Goal: Navigation & Orientation: Understand site structure

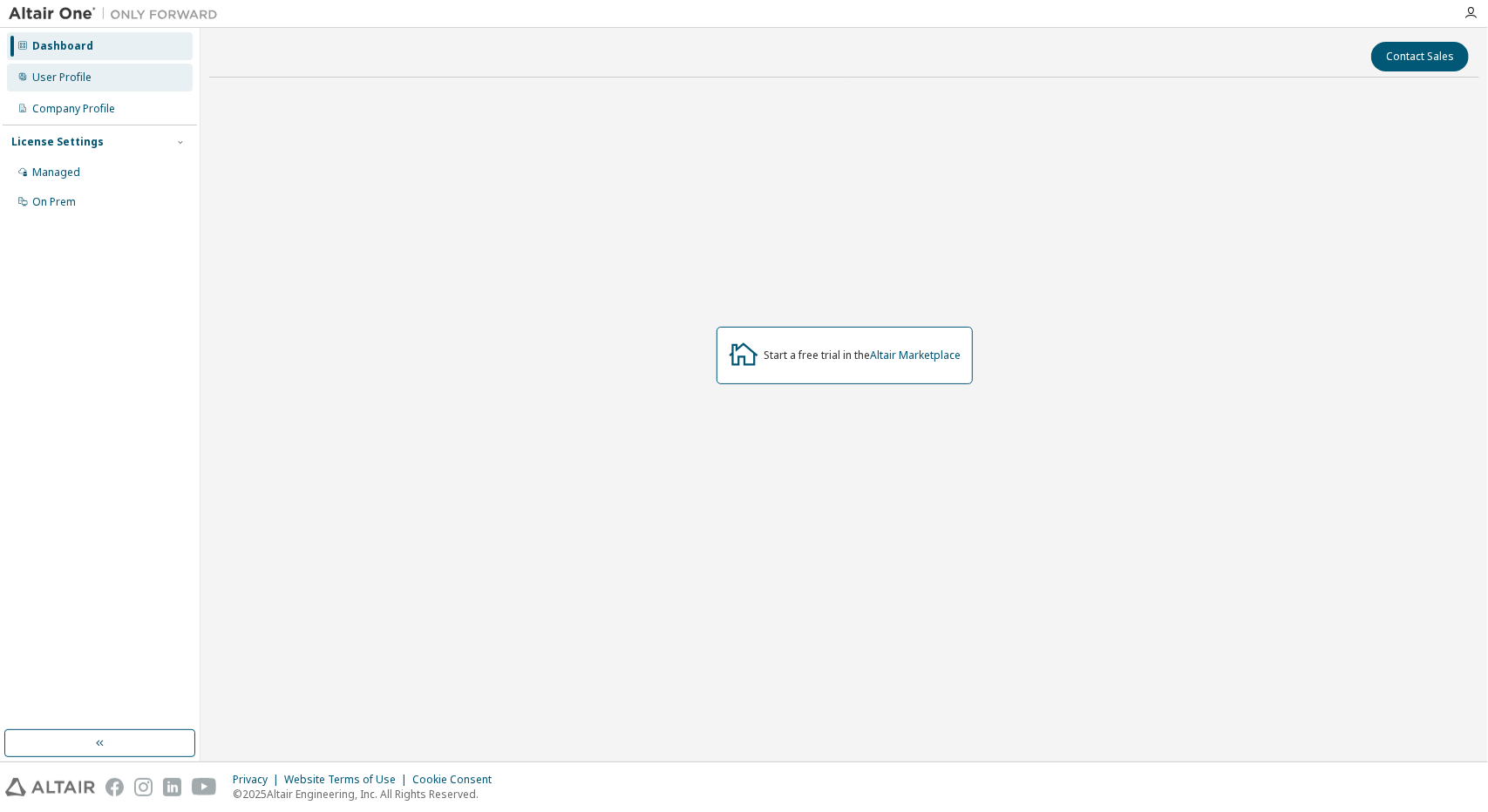
click at [99, 74] on div "User Profile" at bounding box center [99, 77] width 186 height 28
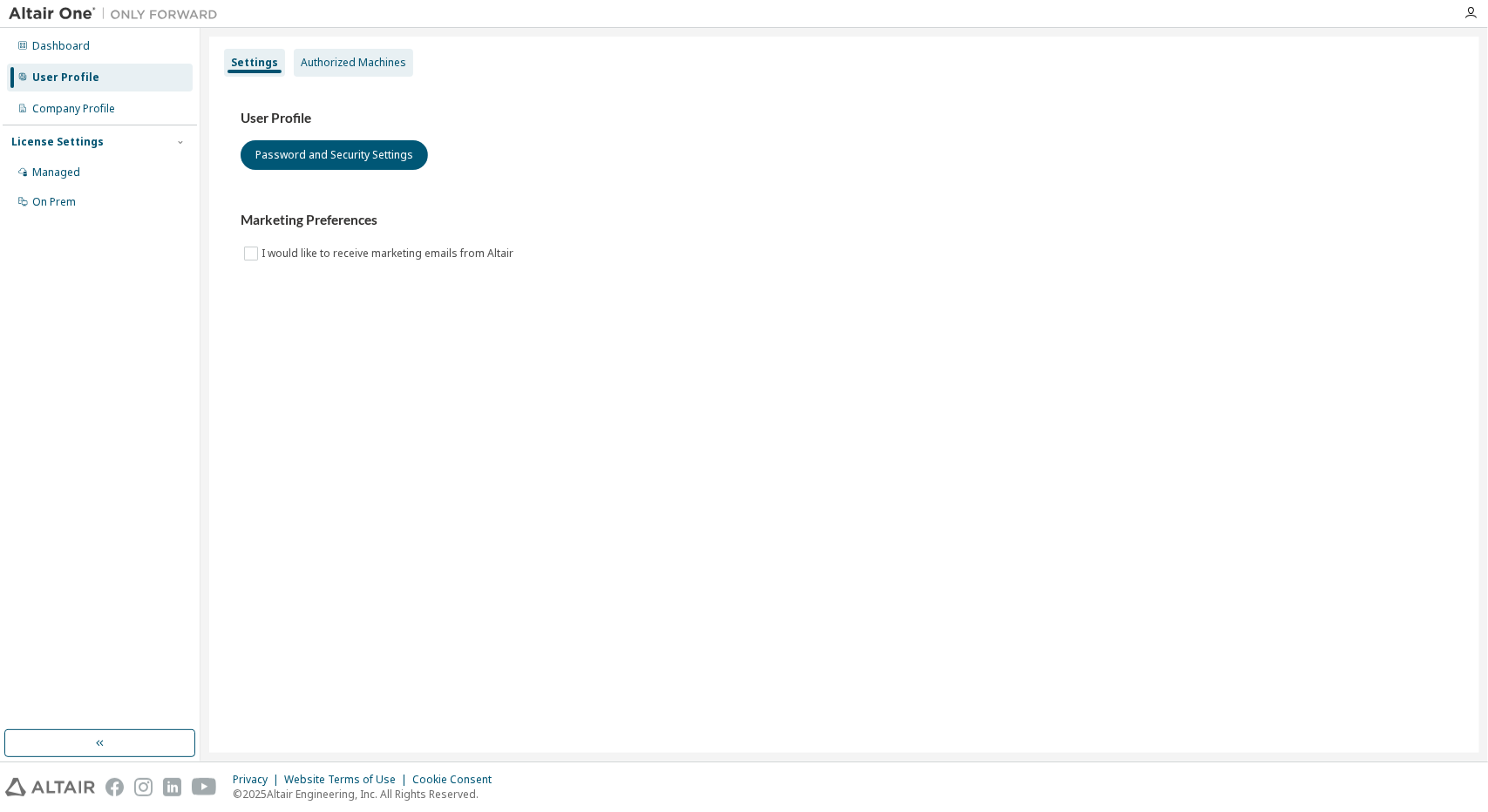
click at [370, 67] on div "Authorized Machines" at bounding box center [353, 62] width 105 height 14
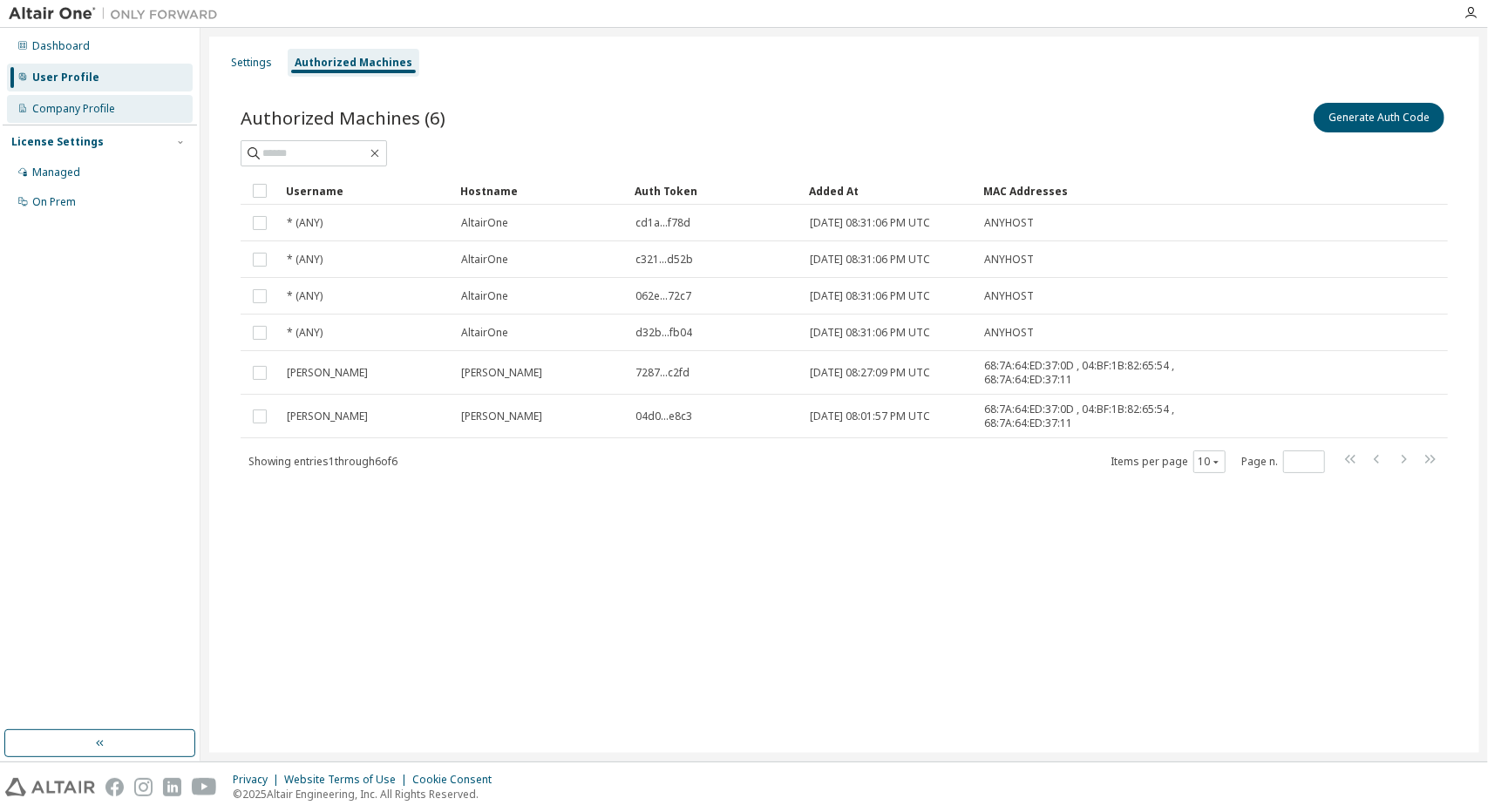
click at [132, 114] on div "Company Profile" at bounding box center [99, 109] width 186 height 28
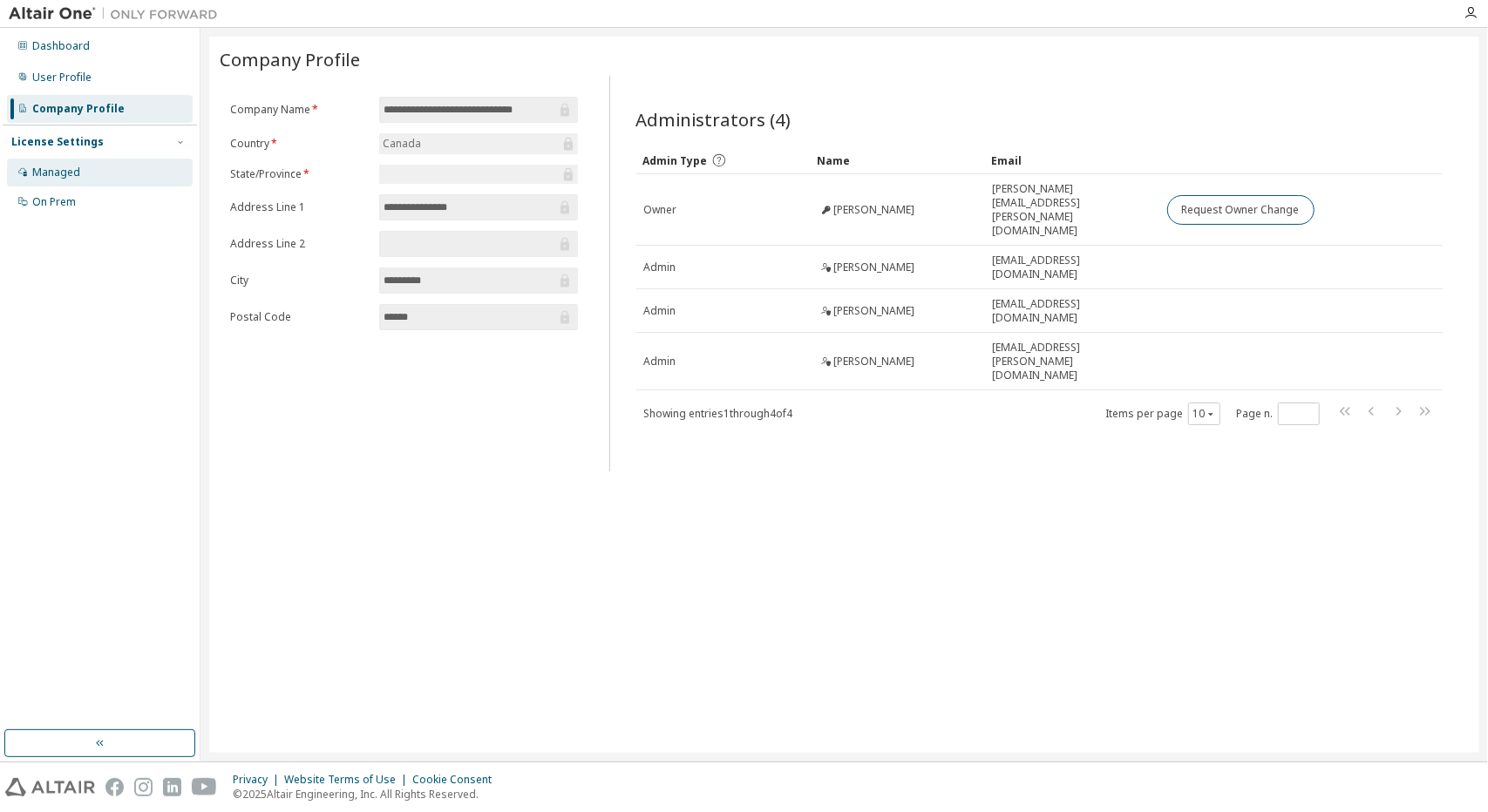
click at [118, 172] on div "Managed" at bounding box center [99, 173] width 186 height 28
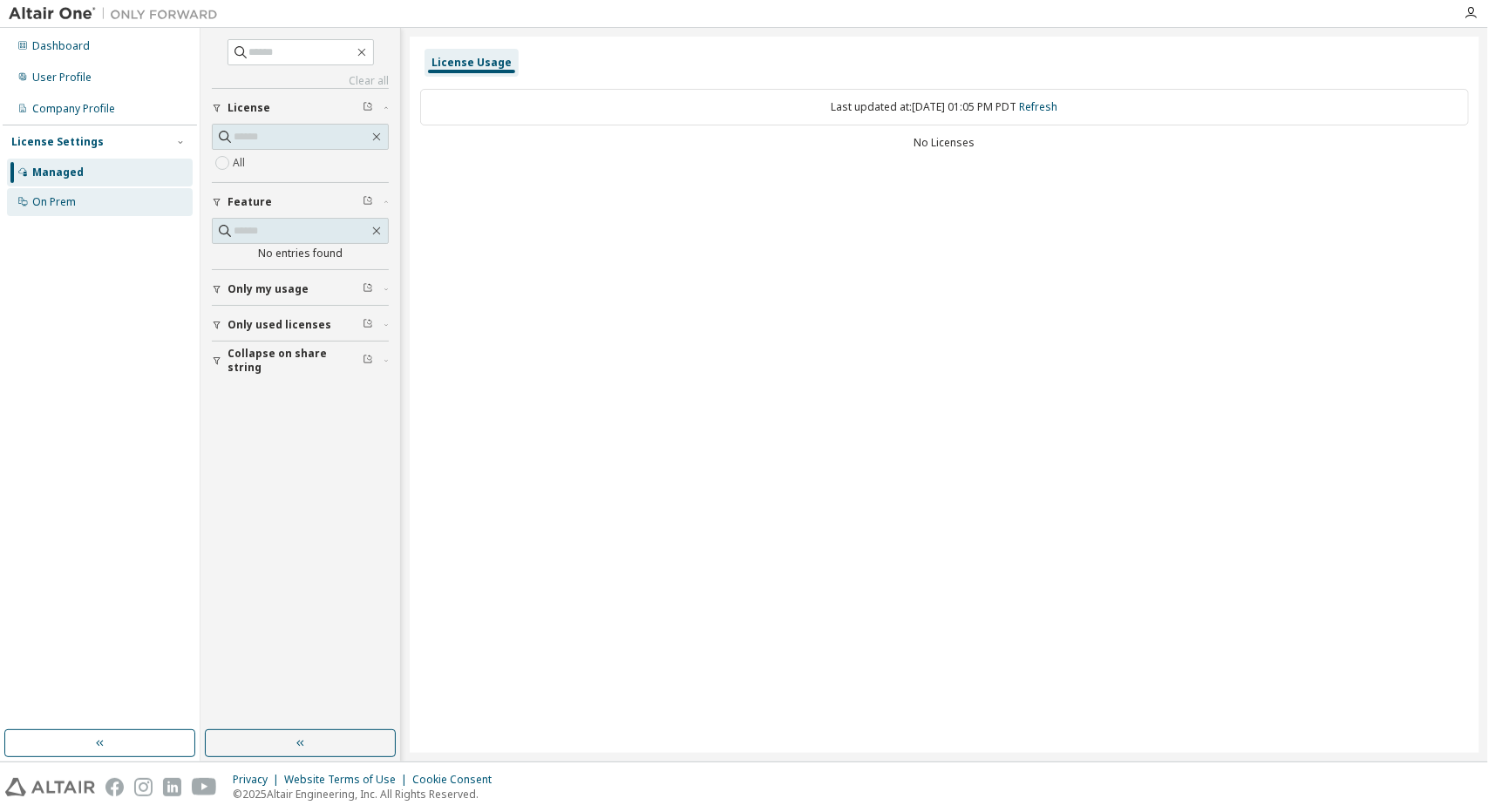
click at [115, 201] on div "On Prem" at bounding box center [99, 202] width 186 height 28
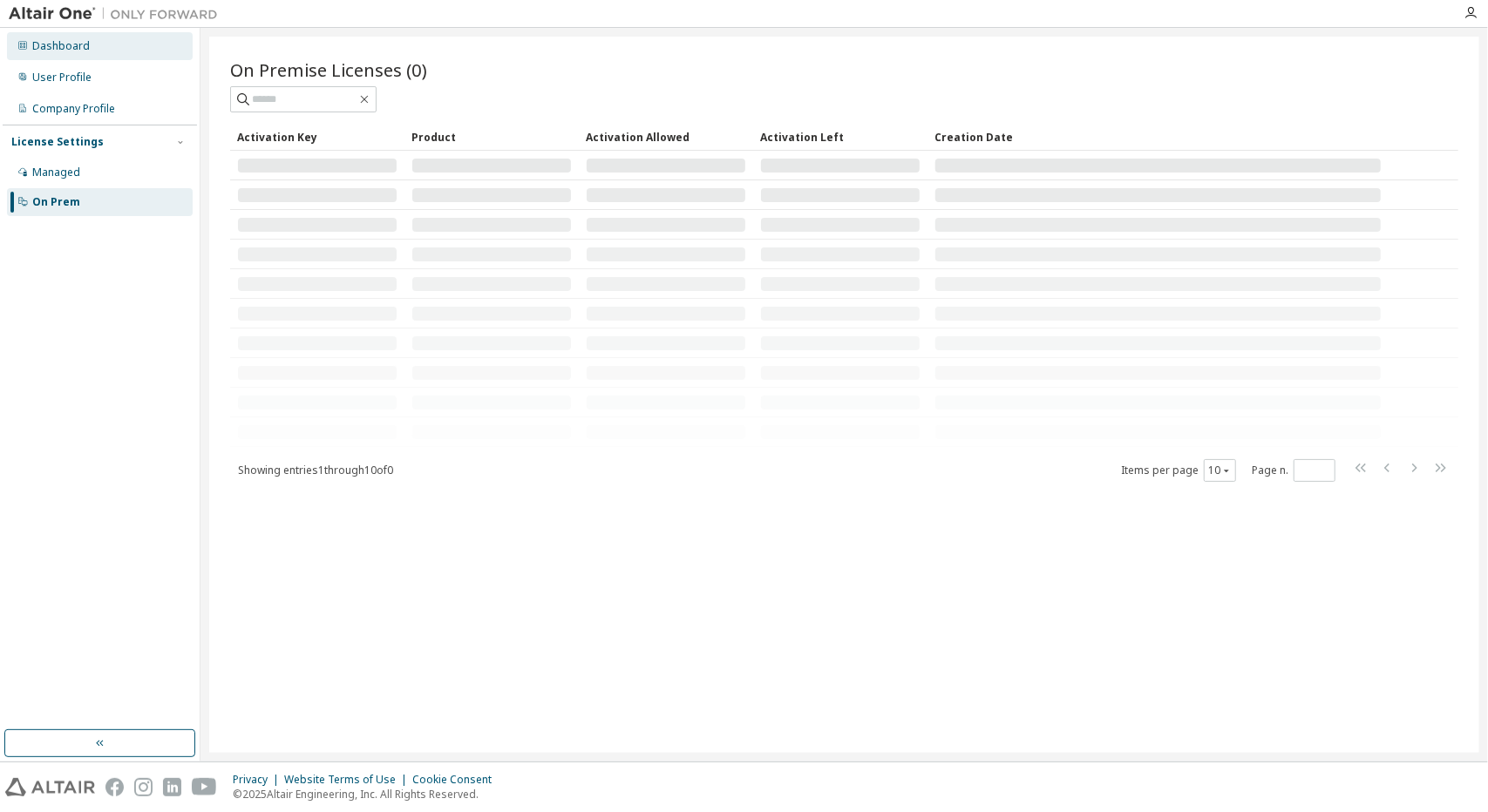
click at [141, 47] on div "Dashboard" at bounding box center [99, 47] width 186 height 28
